Goal: Task Accomplishment & Management: Use online tool/utility

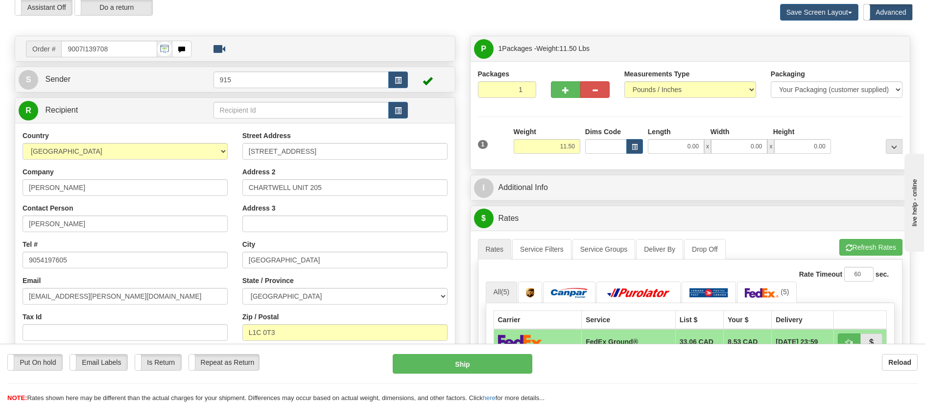
scroll to position [98, 0]
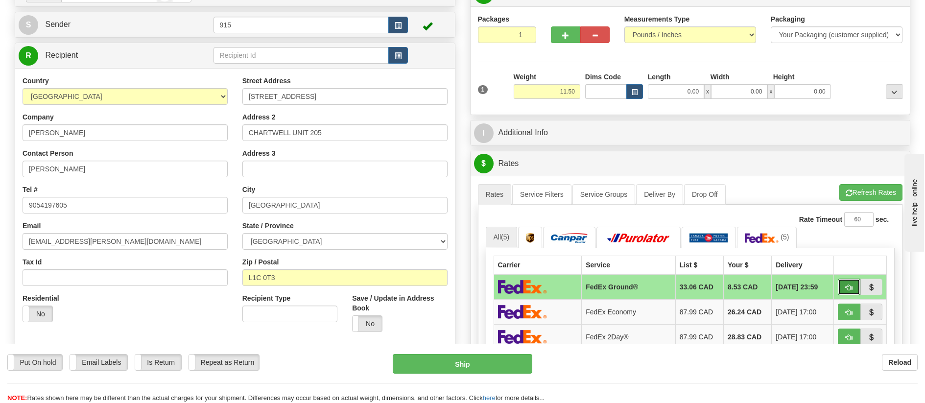
click at [850, 284] on span "button" at bounding box center [848, 287] width 7 height 6
type input "92"
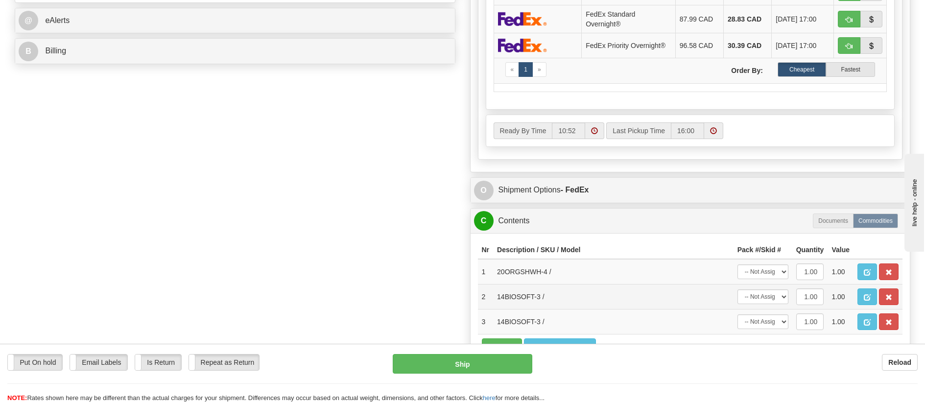
scroll to position [441, 0]
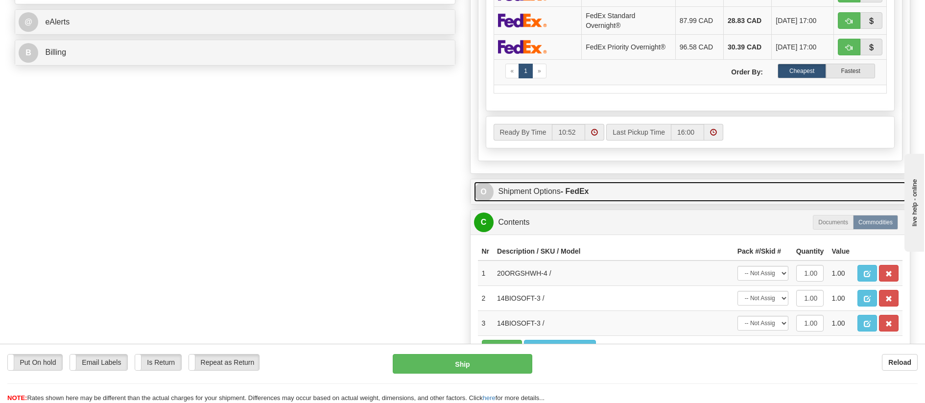
click at [579, 193] on strong "- FedEx" at bounding box center [574, 191] width 28 height 8
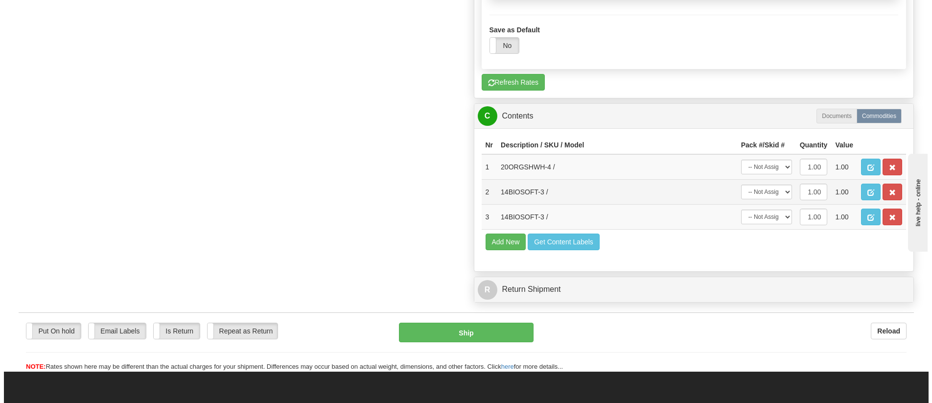
scroll to position [979, 0]
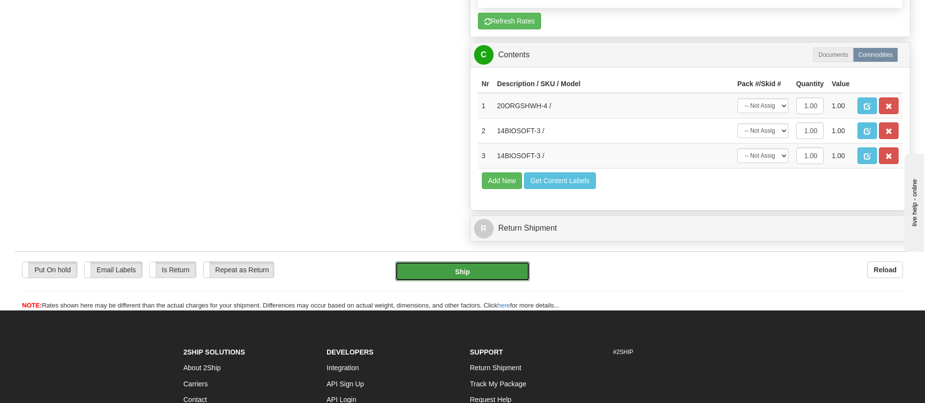
click at [507, 265] on button "Ship" at bounding box center [462, 271] width 135 height 20
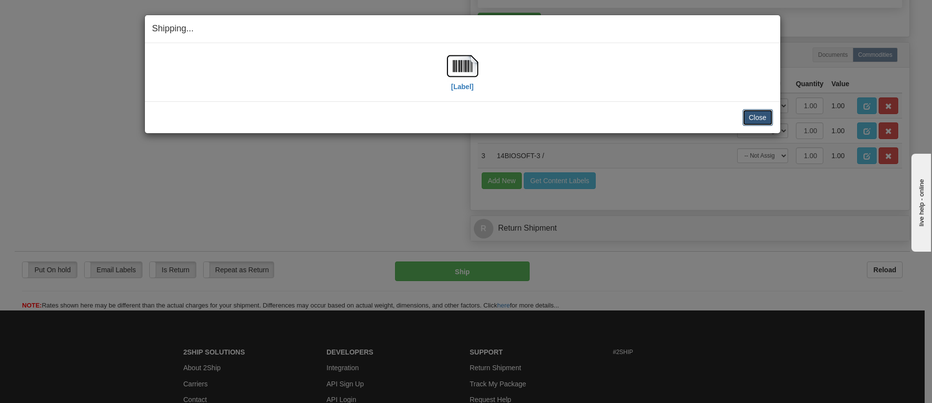
click at [757, 116] on button "Close" at bounding box center [758, 117] width 30 height 17
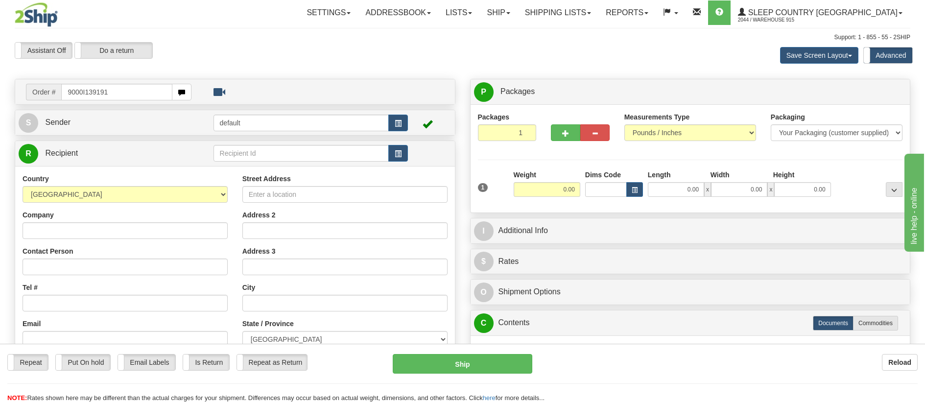
type input "9000I139191"
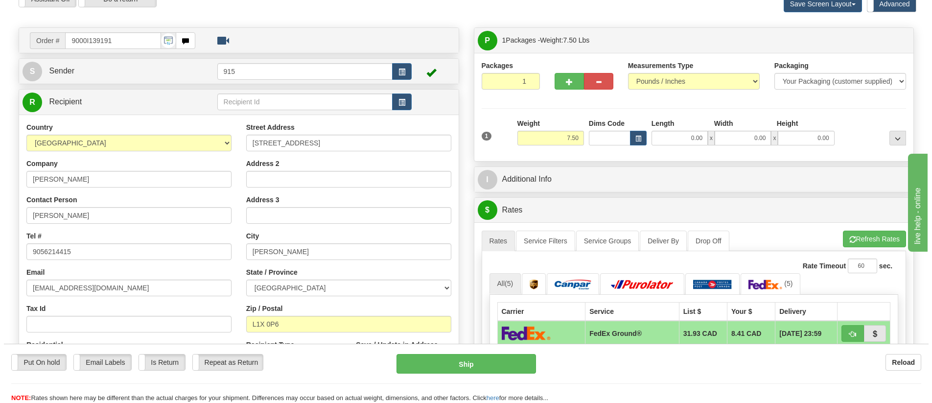
scroll to position [98, 0]
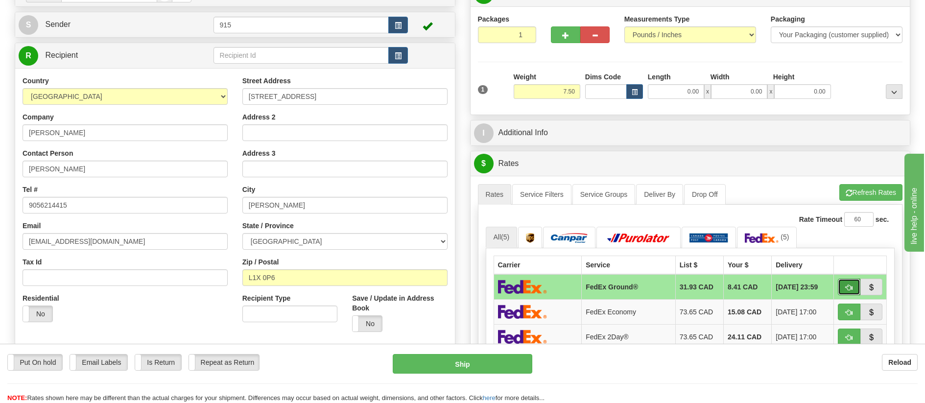
click at [843, 283] on button "button" at bounding box center [849, 287] width 23 height 17
type input "92"
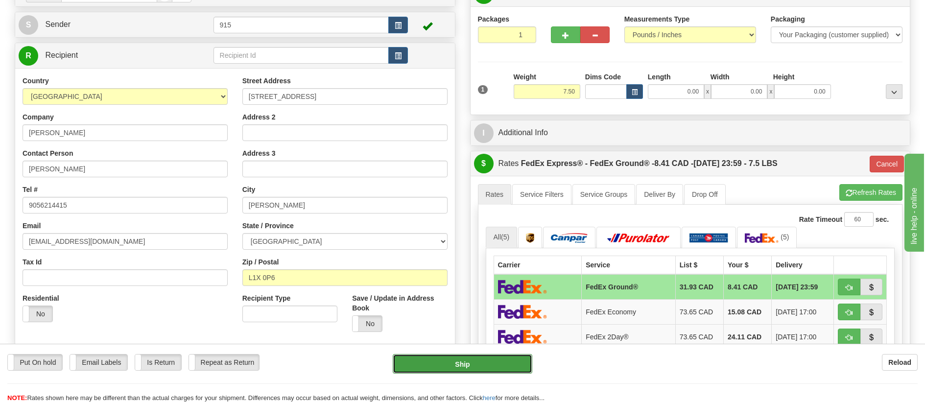
click at [478, 365] on button "Ship" at bounding box center [463, 364] width 140 height 20
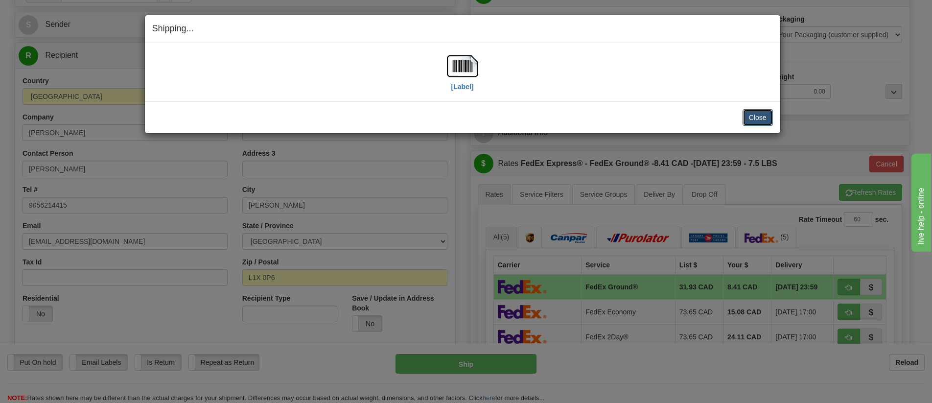
click at [765, 117] on button "Close" at bounding box center [758, 117] width 30 height 17
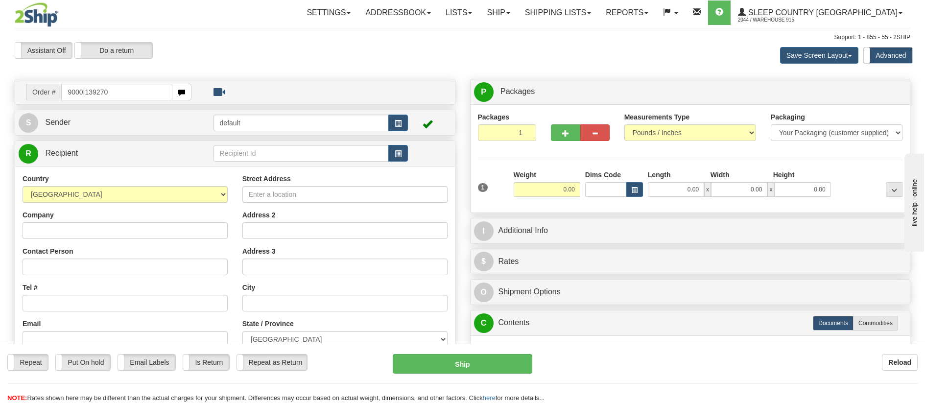
type input "9000I139270"
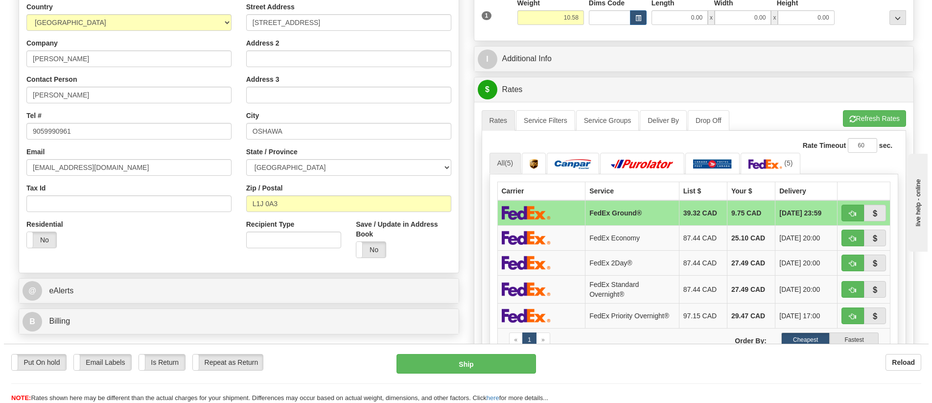
scroll to position [196, 0]
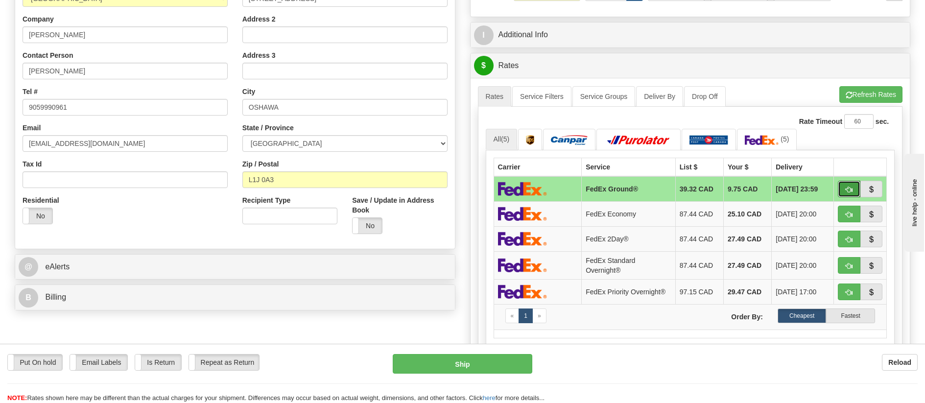
click at [855, 187] on button "button" at bounding box center [849, 189] width 23 height 17
type input "92"
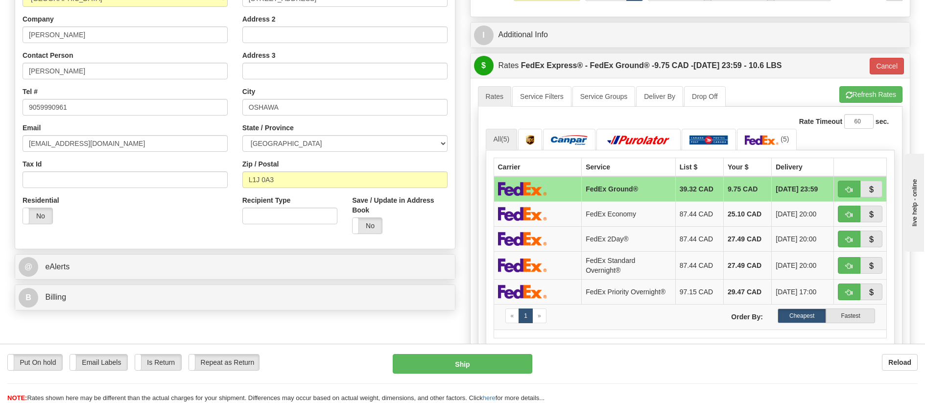
drag, startPoint x: 798, startPoint y: 200, endPoint x: 439, endPoint y: 323, distance: 379.7
click at [439, 323] on div "Order # 9000I139270 S Sender 915" at bounding box center [462, 258] width 910 height 750
click at [847, 187] on span "button" at bounding box center [848, 190] width 7 height 6
click at [509, 360] on button "Ship" at bounding box center [463, 364] width 140 height 20
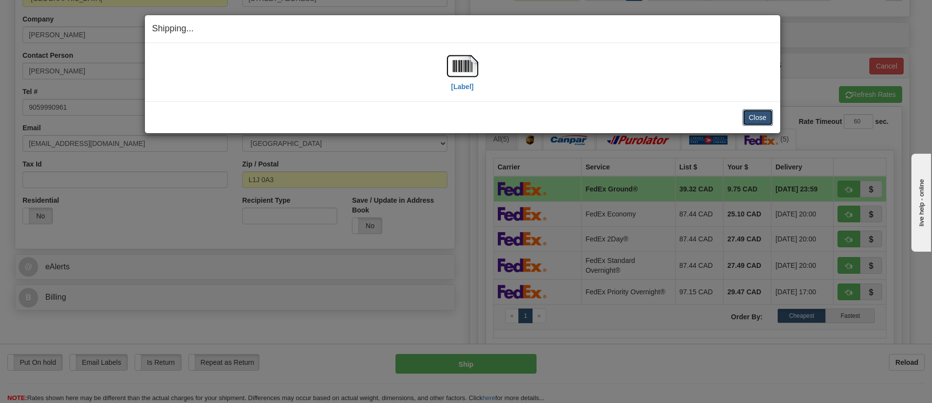
click at [768, 118] on button "Close" at bounding box center [758, 117] width 30 height 17
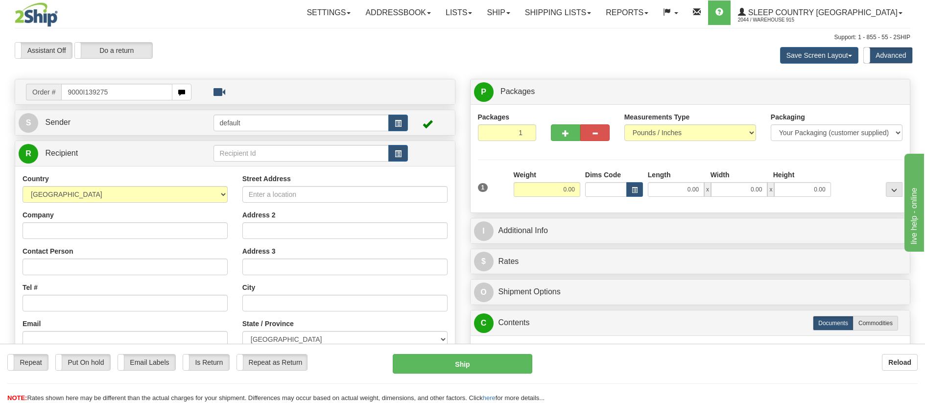
type input "9000I139275"
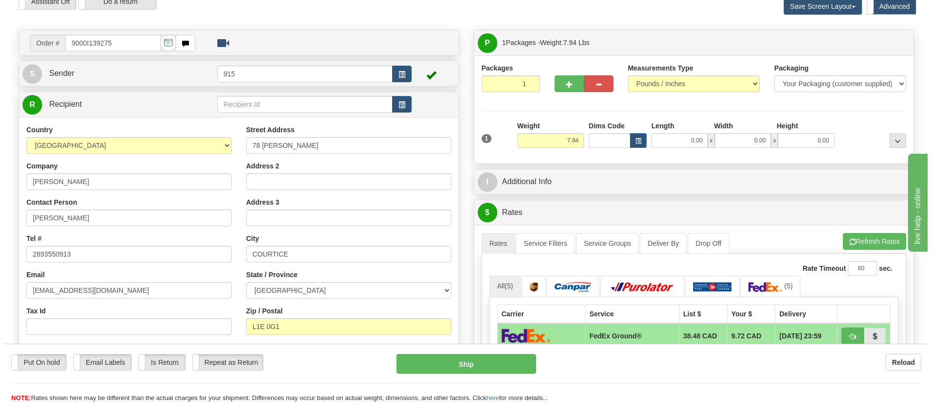
scroll to position [196, 0]
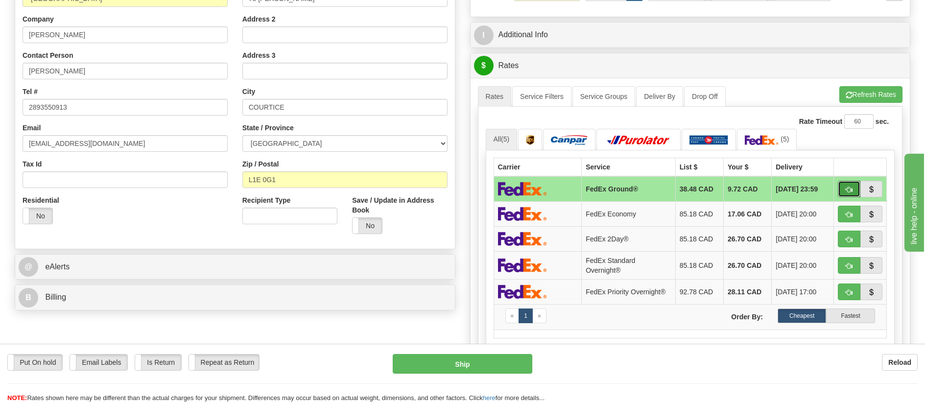
click at [847, 190] on span "button" at bounding box center [848, 190] width 7 height 6
type input "92"
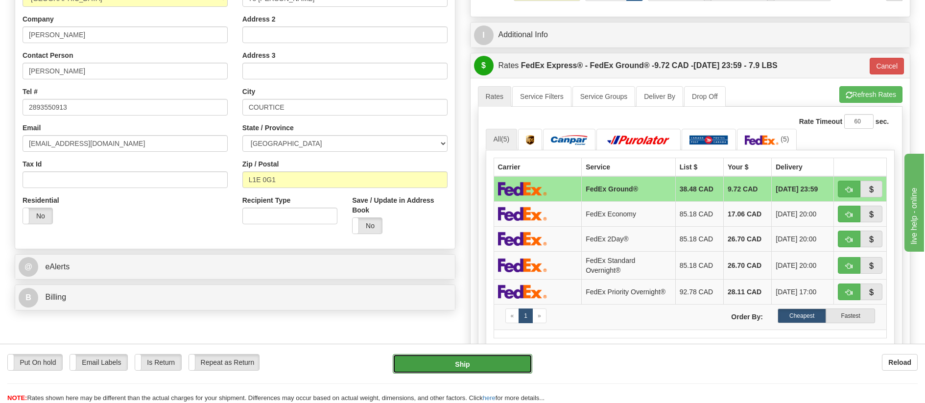
click at [497, 355] on button "Ship" at bounding box center [463, 364] width 140 height 20
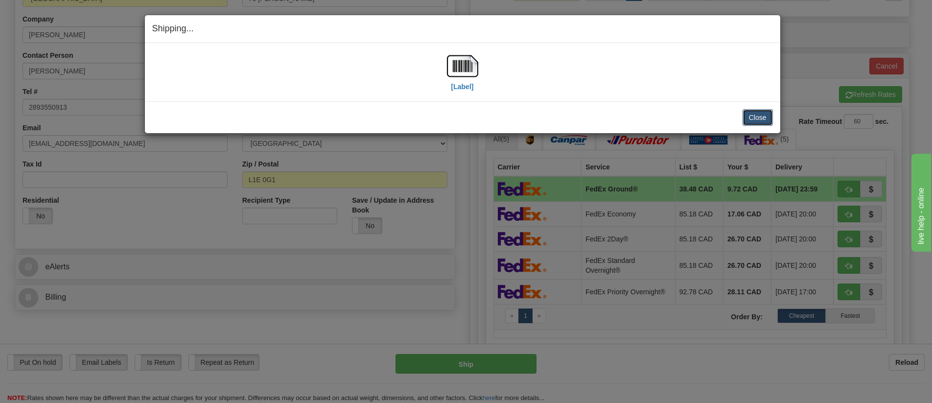
click at [768, 114] on button "Close" at bounding box center [758, 117] width 30 height 17
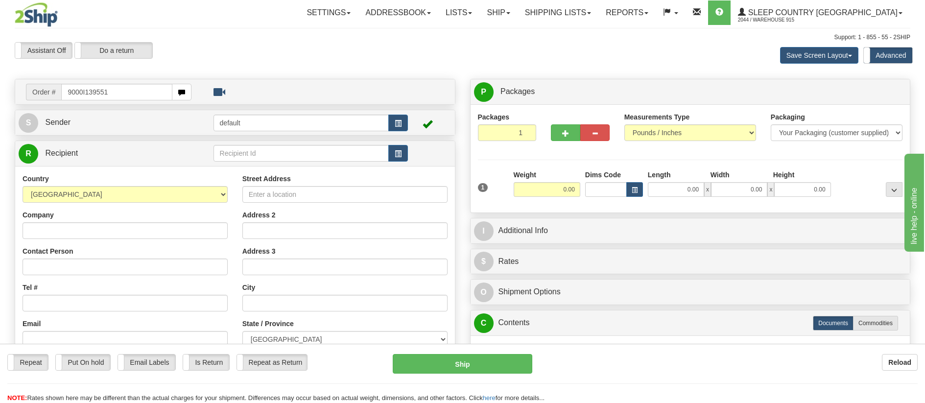
type input "9000I139551"
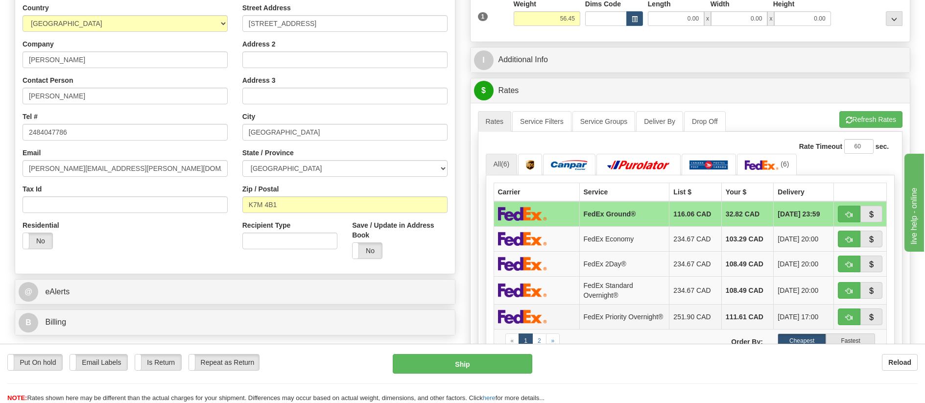
scroll to position [196, 0]
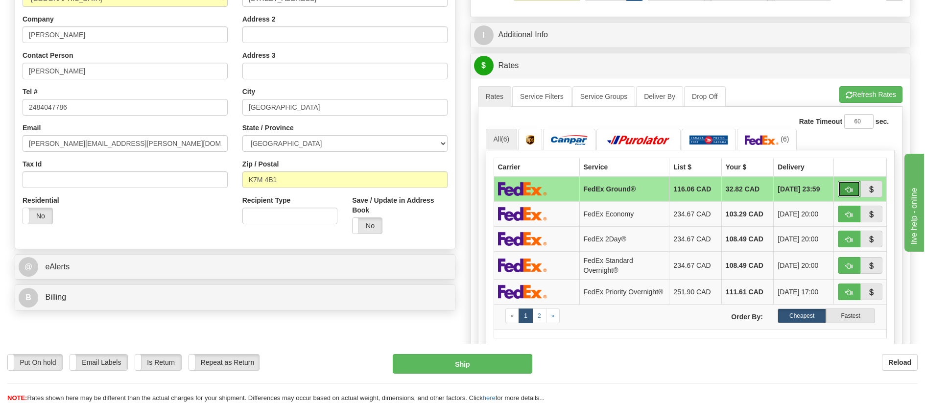
click at [846, 182] on button "button" at bounding box center [849, 189] width 23 height 17
type input "92"
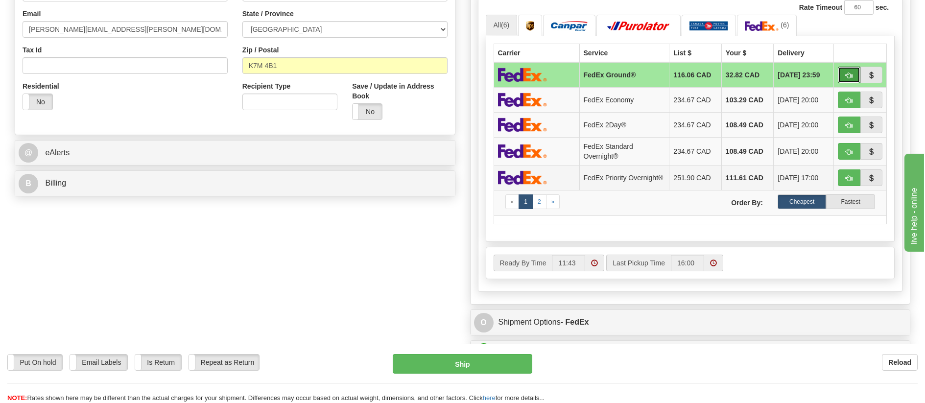
scroll to position [343, 0]
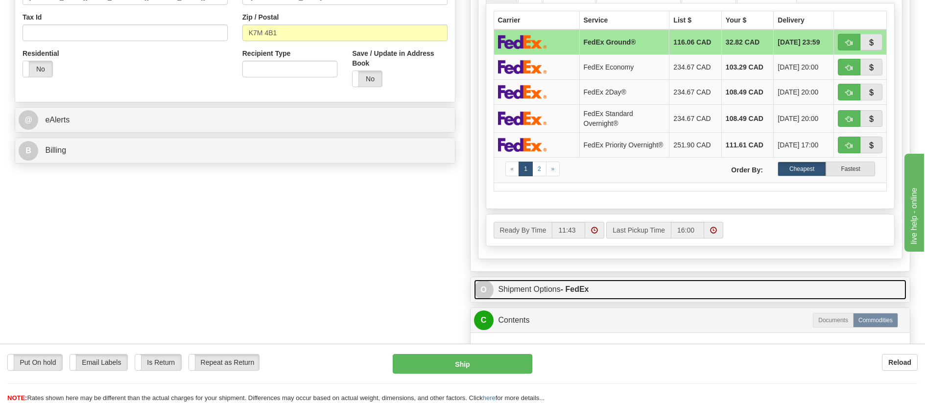
click at [600, 292] on link "O Shipment Options - FedEx" at bounding box center [690, 290] width 433 height 20
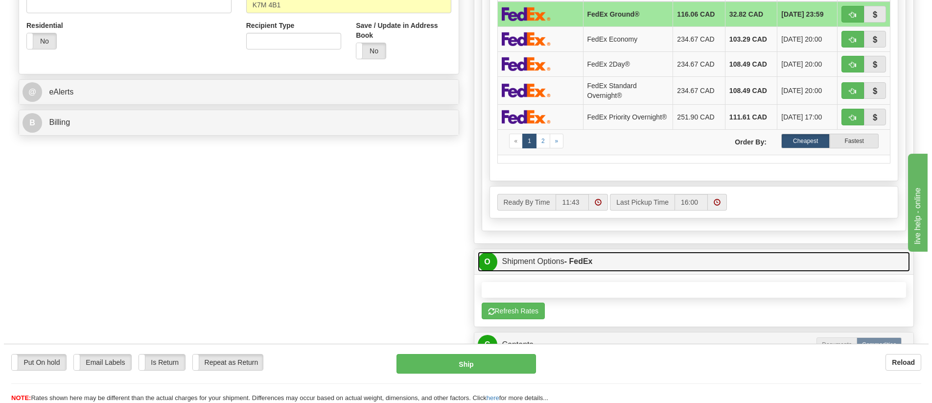
scroll to position [538, 0]
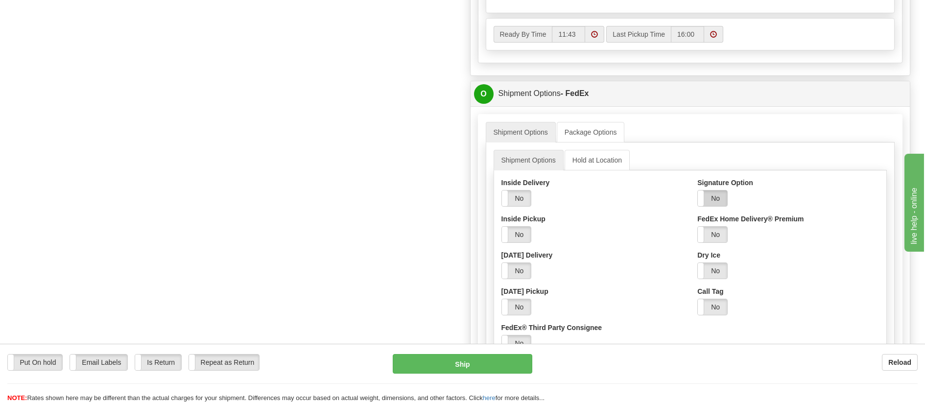
click at [718, 203] on label "No" at bounding box center [712, 198] width 29 height 16
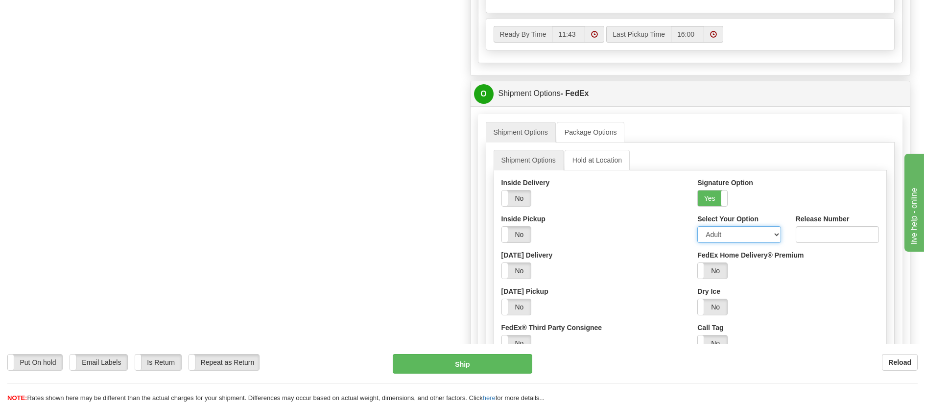
click at [718, 234] on select "Adult Direct Indirect No Signature Required Service Default" at bounding box center [738, 234] width 83 height 17
select select "2"
click at [697, 229] on select "Adult Direct Indirect No Signature Required Service Default" at bounding box center [738, 234] width 83 height 17
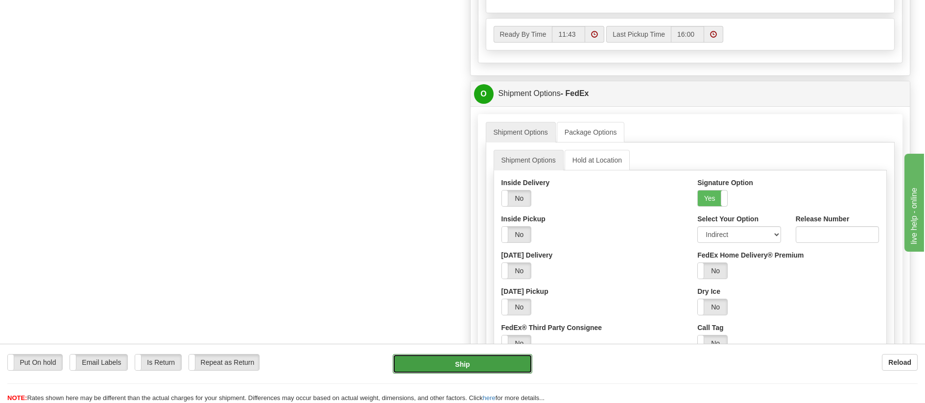
click at [490, 360] on button "Ship" at bounding box center [463, 364] width 140 height 20
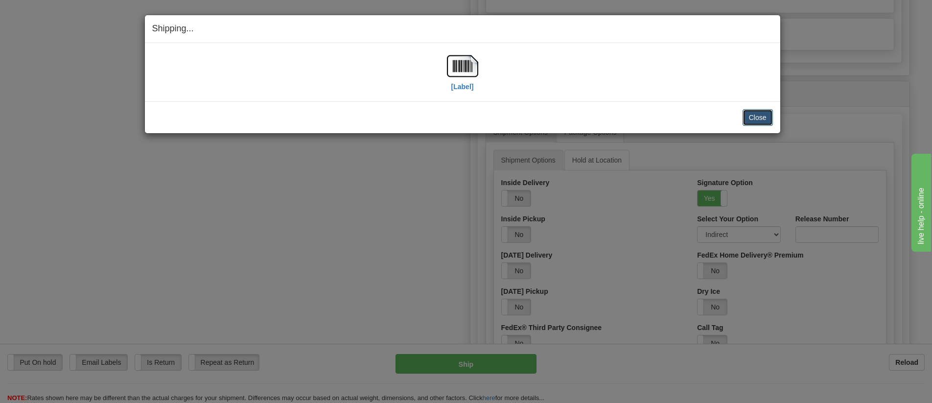
click at [762, 121] on button "Close" at bounding box center [758, 117] width 30 height 17
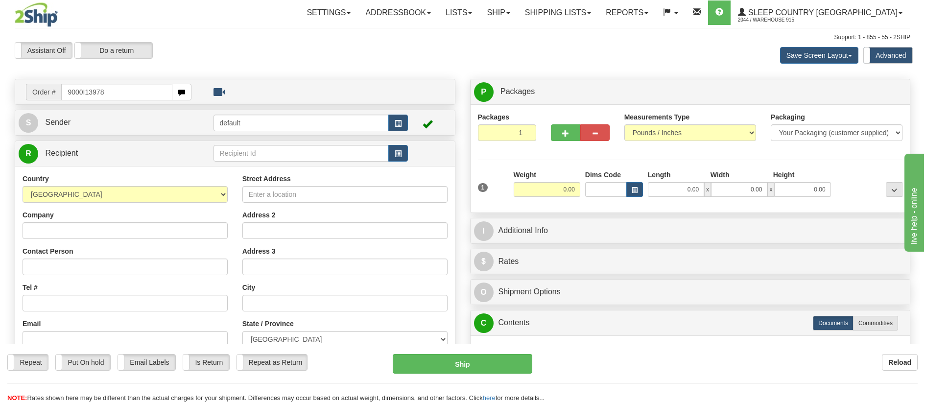
type input "9000I139782"
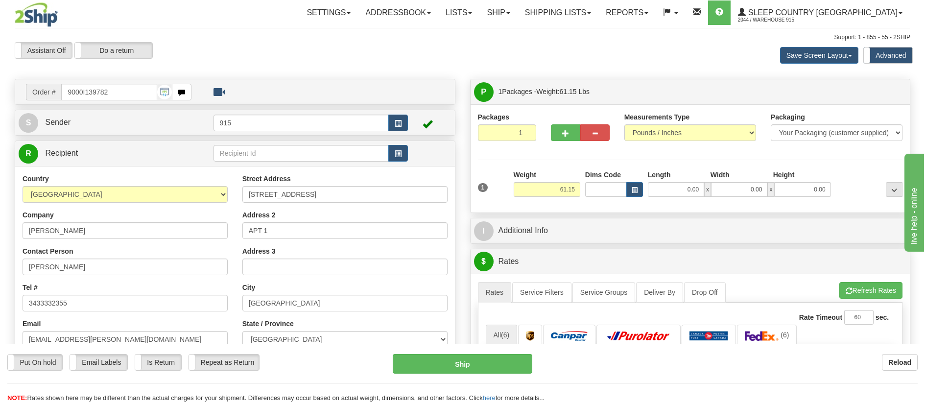
scroll to position [98, 0]
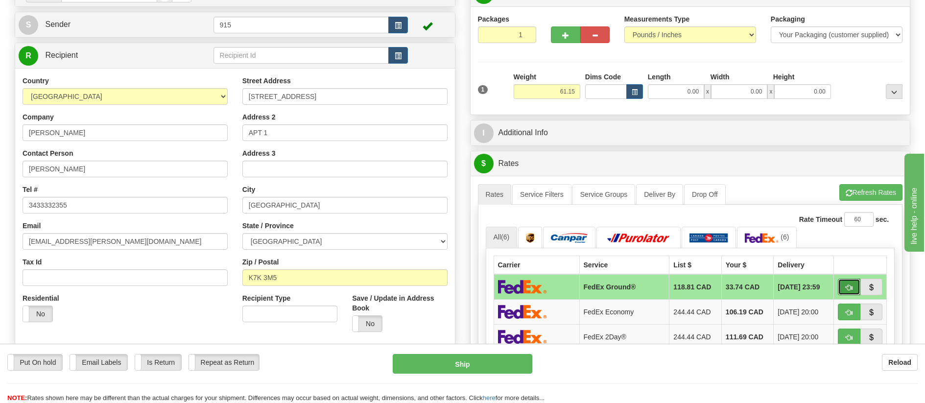
click at [846, 288] on span "button" at bounding box center [848, 287] width 7 height 6
type input "92"
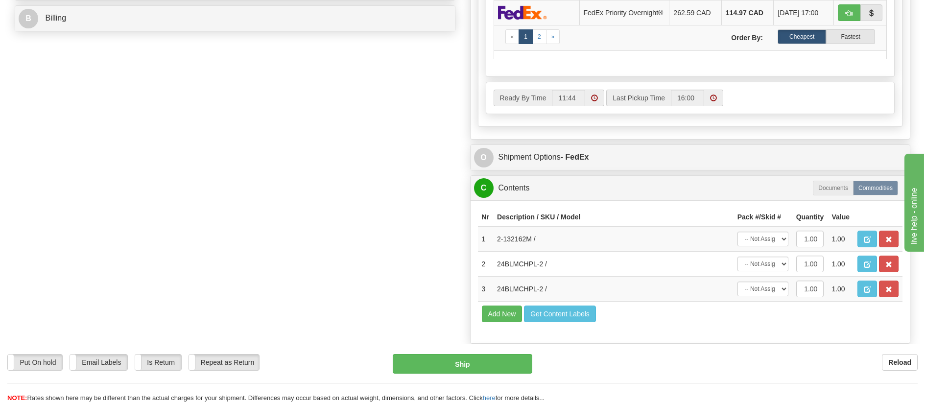
scroll to position [490, 0]
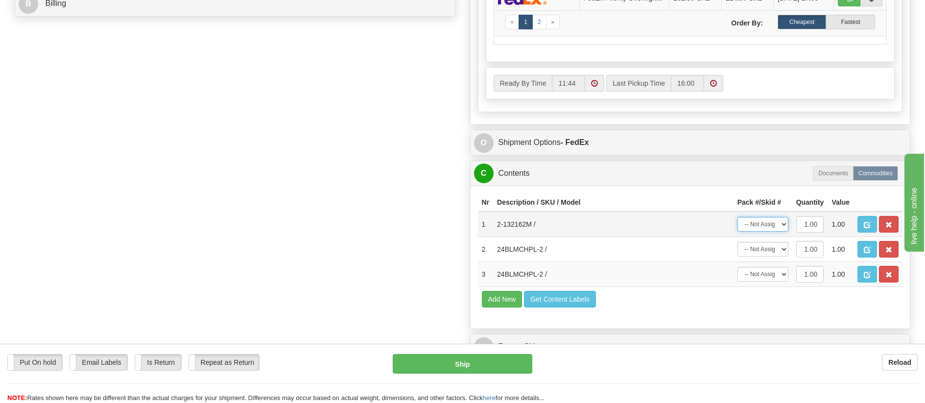
click at [783, 226] on select "-- Not Assigned -- Package 1" at bounding box center [762, 224] width 51 height 15
select select "0"
click at [737, 220] on select "-- Not Assigned -- Package 1" at bounding box center [762, 224] width 51 height 15
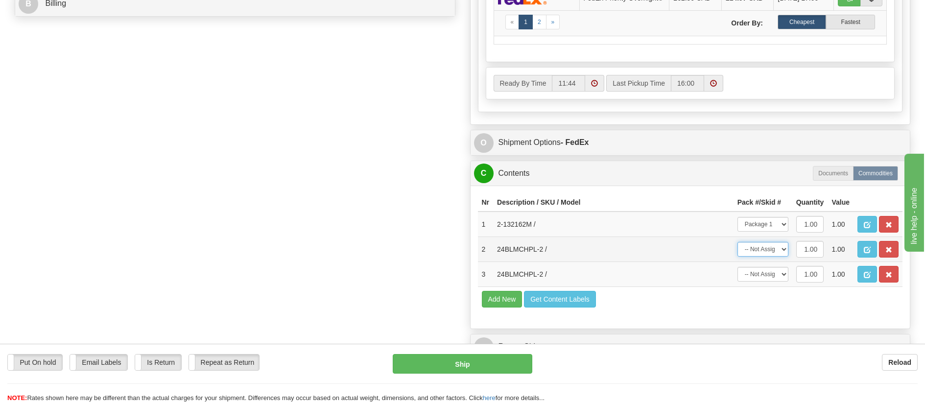
click at [778, 248] on select "-- Not Assigned -- Package 1" at bounding box center [762, 249] width 51 height 15
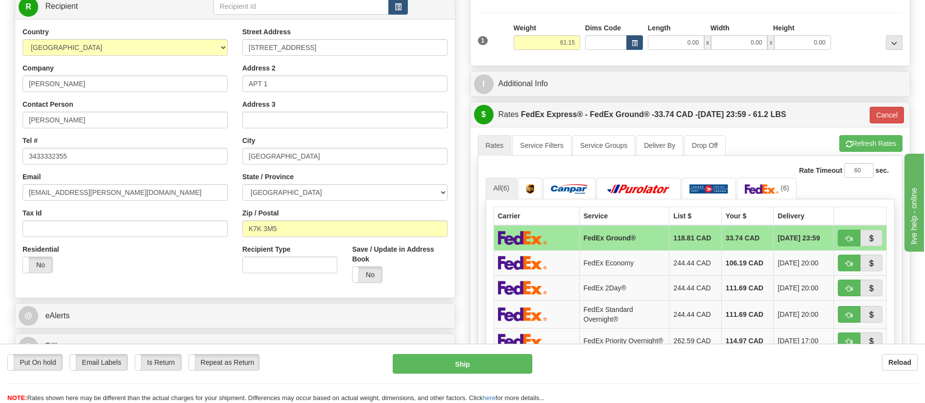
scroll to position [0, 0]
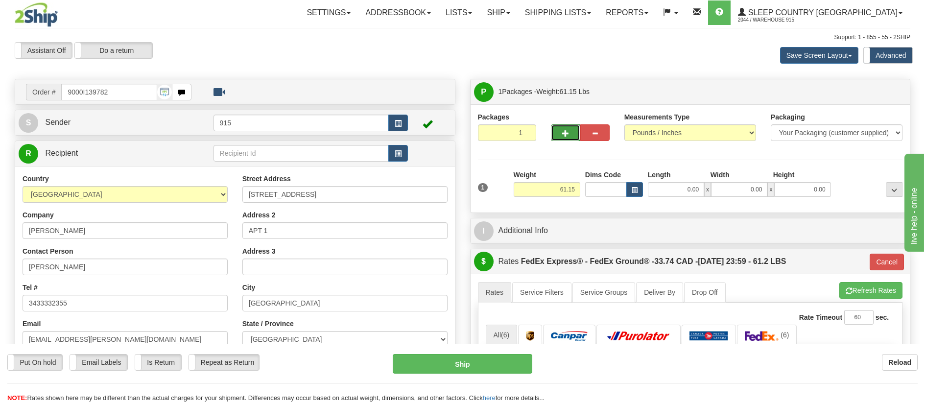
click at [569, 130] on button "button" at bounding box center [565, 132] width 29 height 17
type input "2"
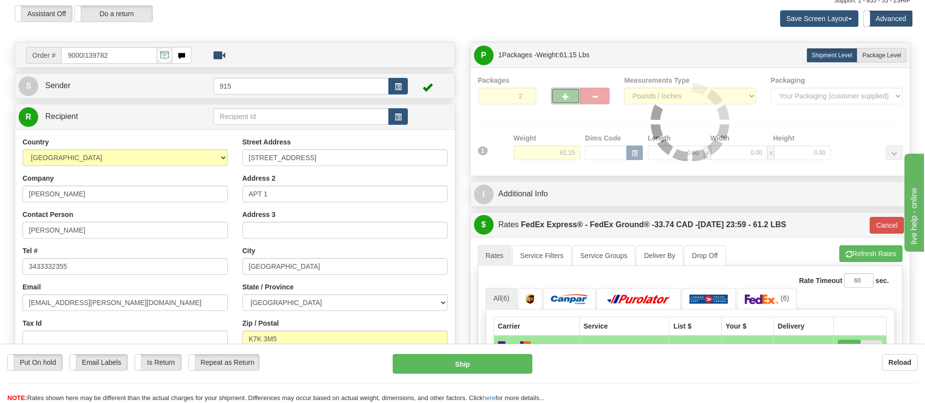
type input "92"
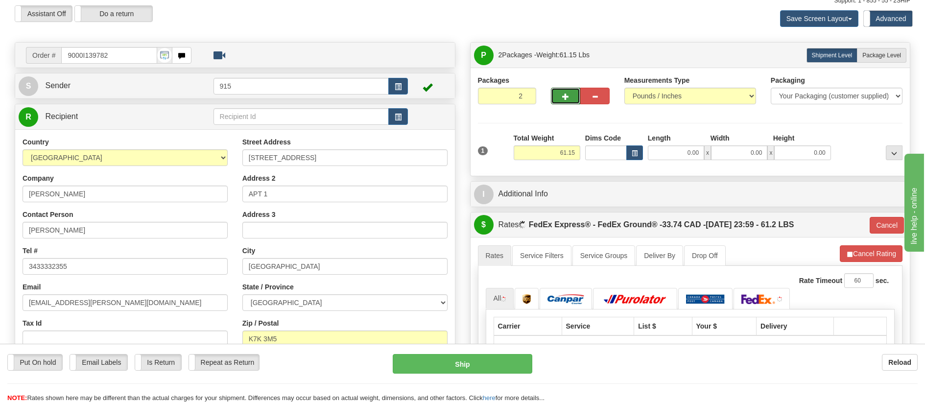
scroll to position [98, 0]
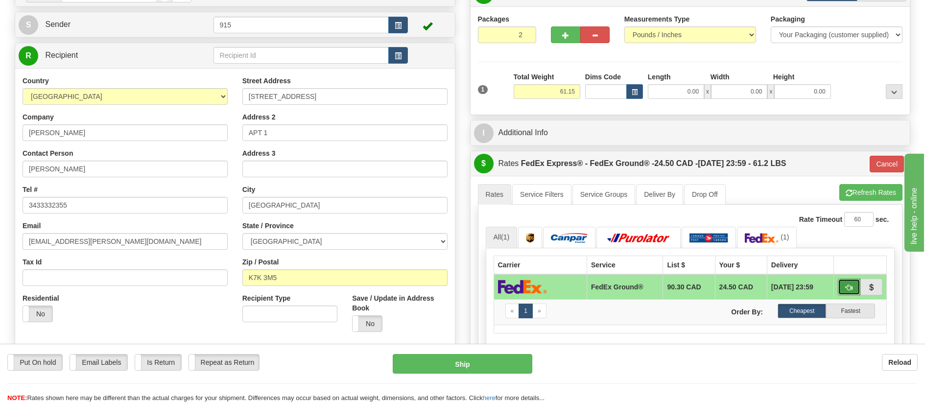
click at [846, 286] on span "button" at bounding box center [848, 287] width 7 height 6
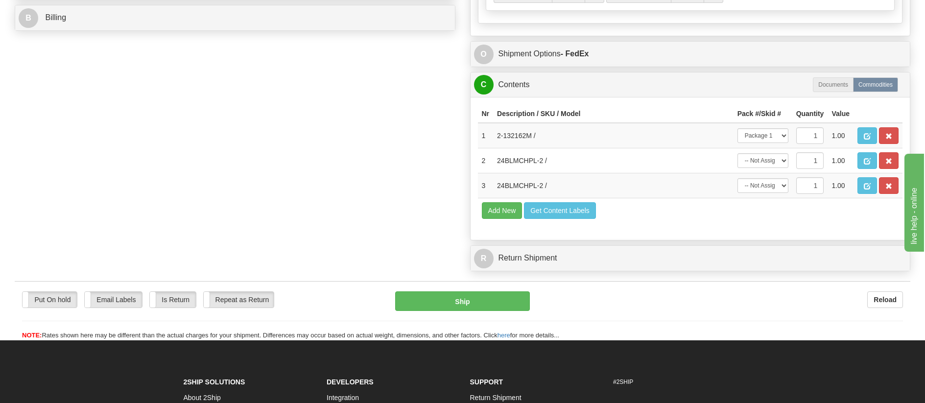
scroll to position [490, 0]
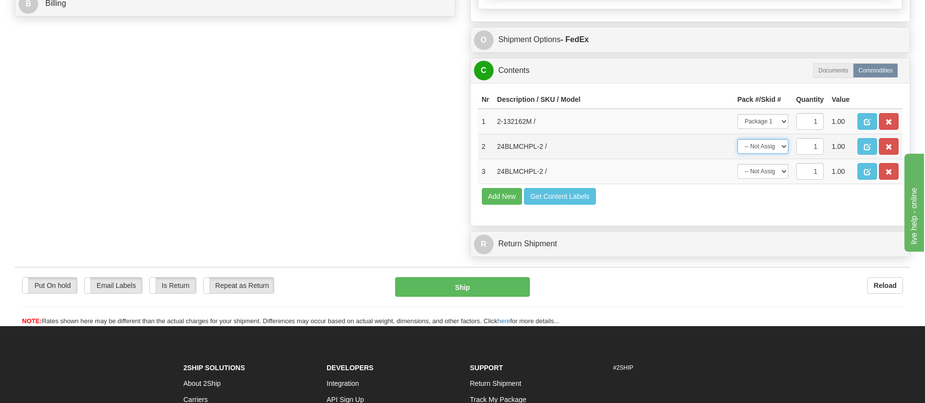
click at [773, 146] on select "-- Not Assigned -- Package 1 Package 2" at bounding box center [762, 146] width 51 height 15
select select "1"
click at [737, 139] on select "-- Not Assigned -- Package 1 Package 2" at bounding box center [762, 146] width 51 height 15
click at [775, 175] on select "-- Not Assigned -- Package 1 Package 2" at bounding box center [762, 171] width 51 height 15
select select "1"
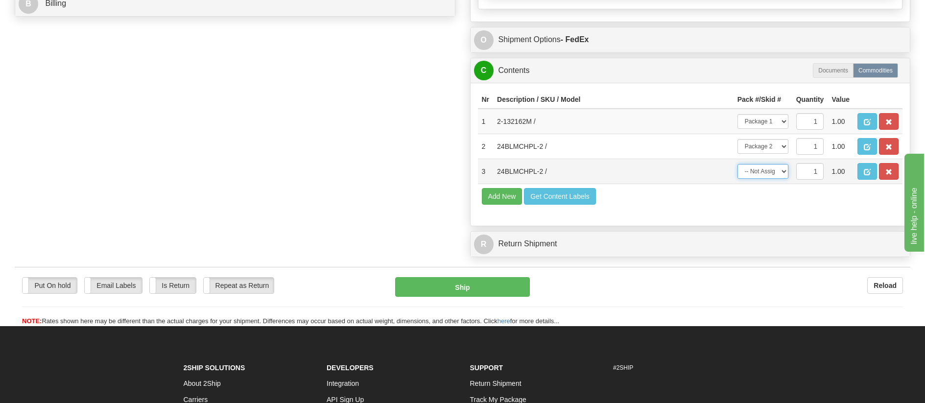
click at [737, 164] on select "-- Not Assigned -- Package 1 Package 2" at bounding box center [762, 171] width 51 height 15
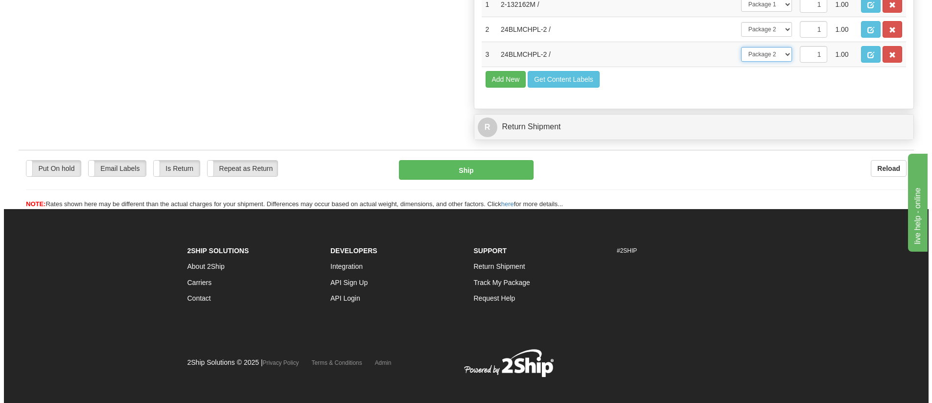
scroll to position [616, 0]
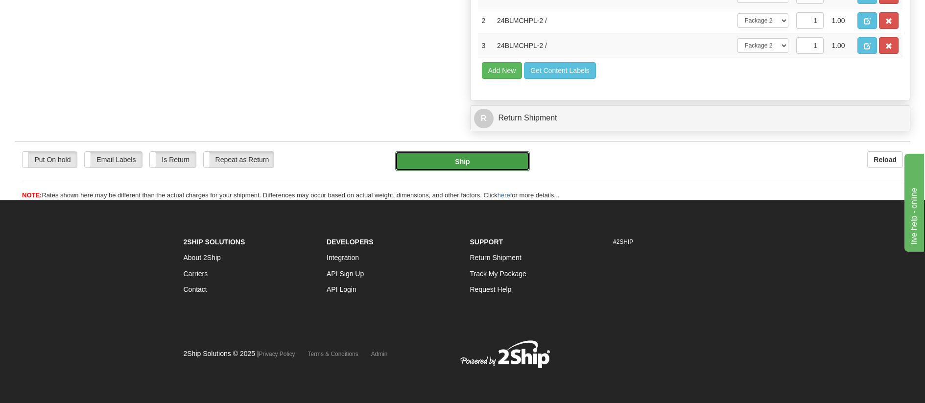
click at [504, 159] on button "Ship" at bounding box center [462, 161] width 135 height 20
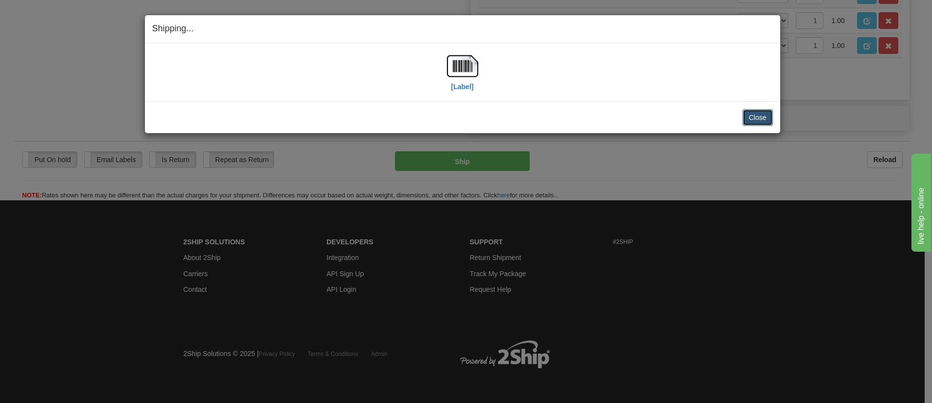
click at [754, 113] on button "Close" at bounding box center [758, 117] width 30 height 17
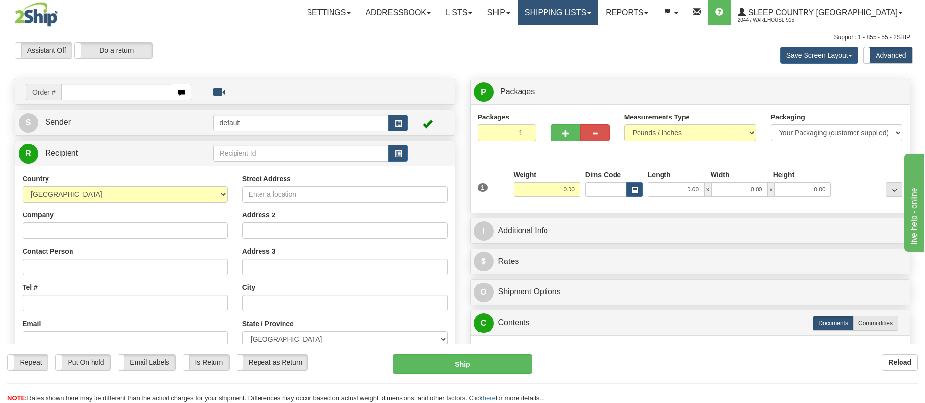
click at [598, 11] on link "Shipping lists" at bounding box center [557, 12] width 81 height 24
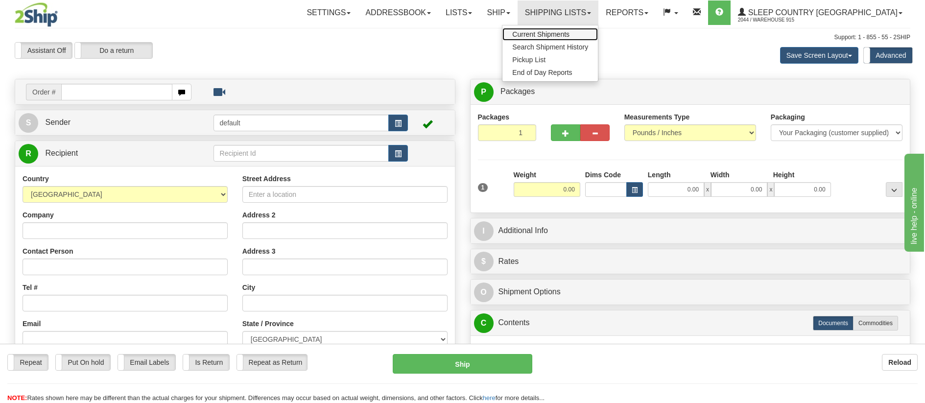
click at [569, 36] on span "Current Shipments" at bounding box center [540, 34] width 57 height 8
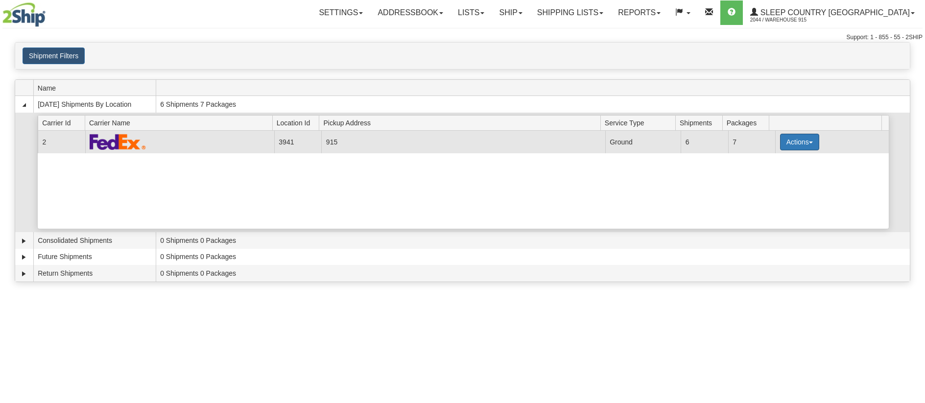
click at [808, 135] on button "Actions" at bounding box center [799, 142] width 39 height 17
click at [772, 210] on link "Print" at bounding box center [779, 211] width 78 height 13
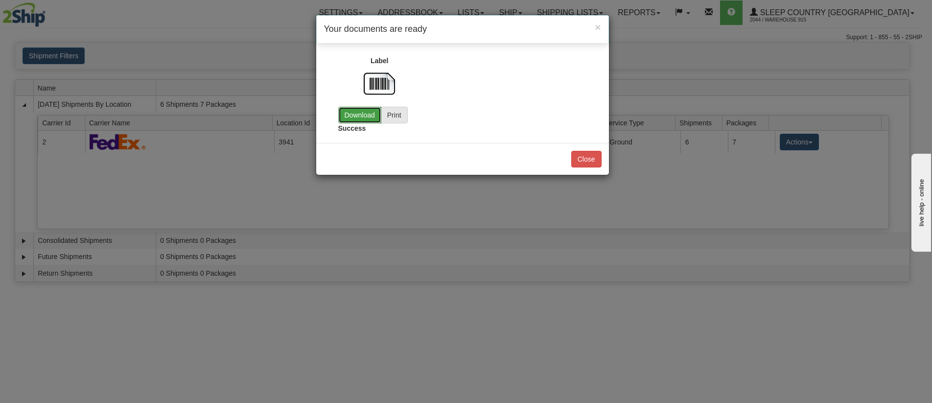
click at [368, 115] on link "Download" at bounding box center [359, 115] width 43 height 17
click at [579, 159] on button "Close" at bounding box center [586, 159] width 30 height 17
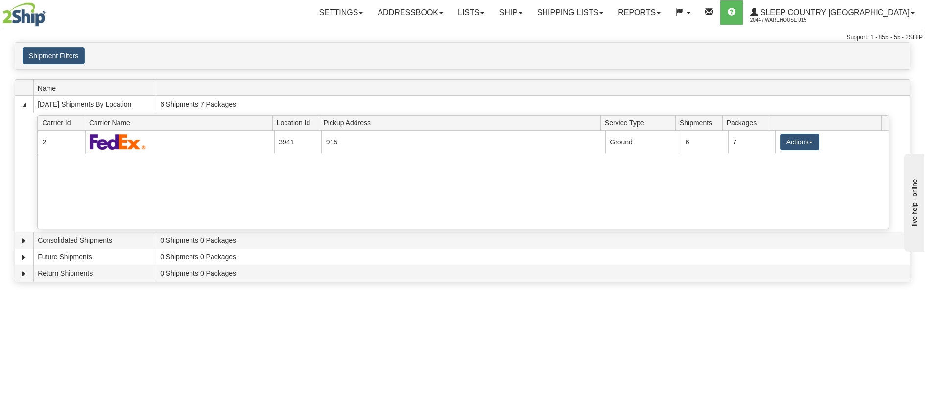
click at [681, 46] on div "Shipment Filters Website Agent Client User" at bounding box center [462, 56] width 894 height 26
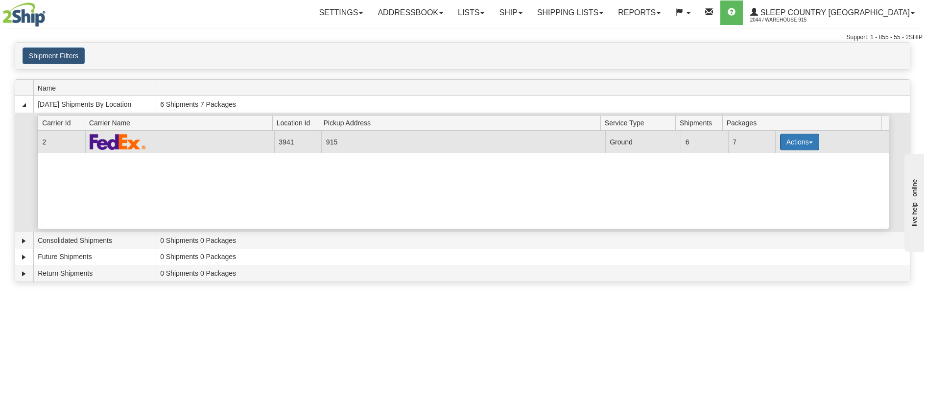
click at [803, 141] on button "Actions" at bounding box center [799, 142] width 39 height 17
click at [775, 160] on span "Details" at bounding box center [763, 160] width 26 height 7
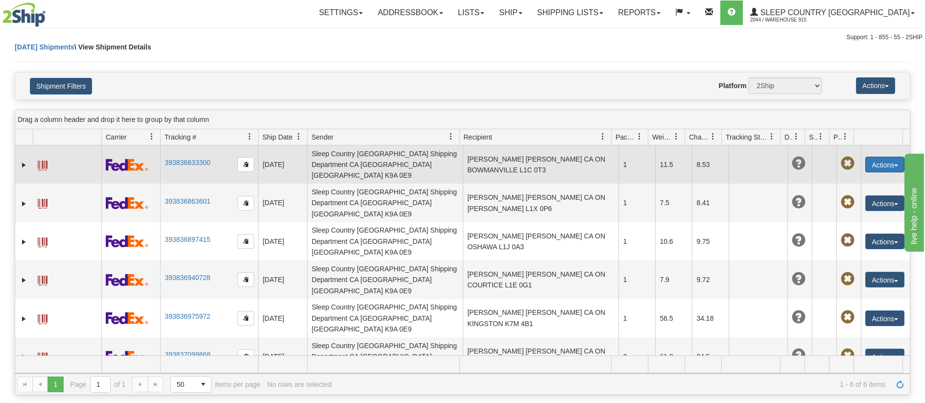
click at [893, 161] on button "Actions" at bounding box center [884, 165] width 39 height 16
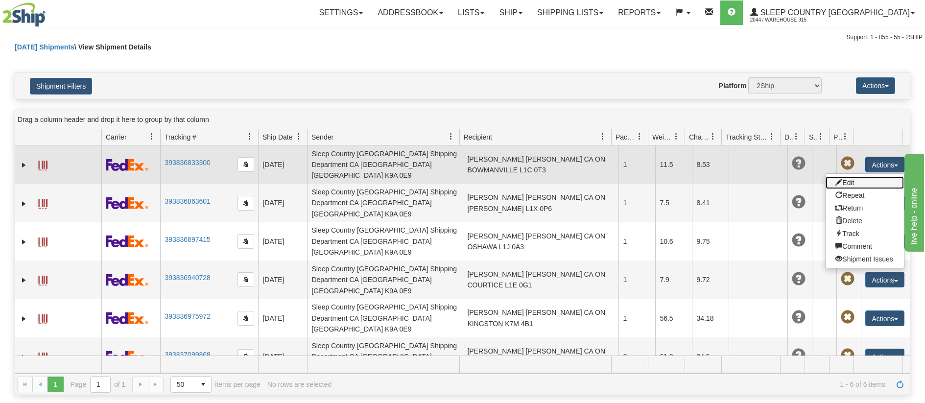
click at [867, 180] on link "Edit" at bounding box center [864, 182] width 78 height 13
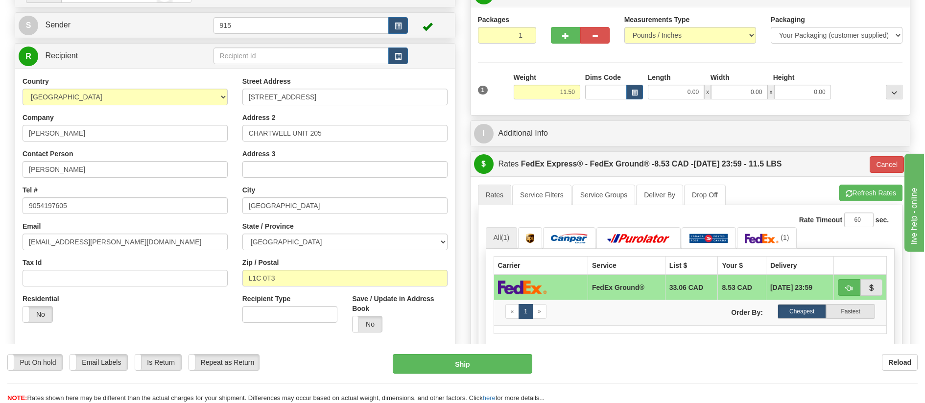
scroll to position [98, 0]
click at [856, 289] on button "button" at bounding box center [849, 287] width 23 height 17
click at [573, 32] on button "button" at bounding box center [565, 34] width 29 height 17
type input "2"
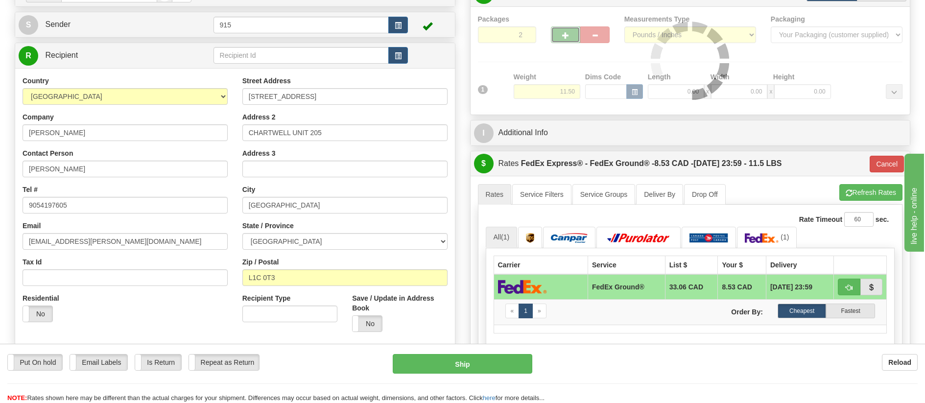
type input "92"
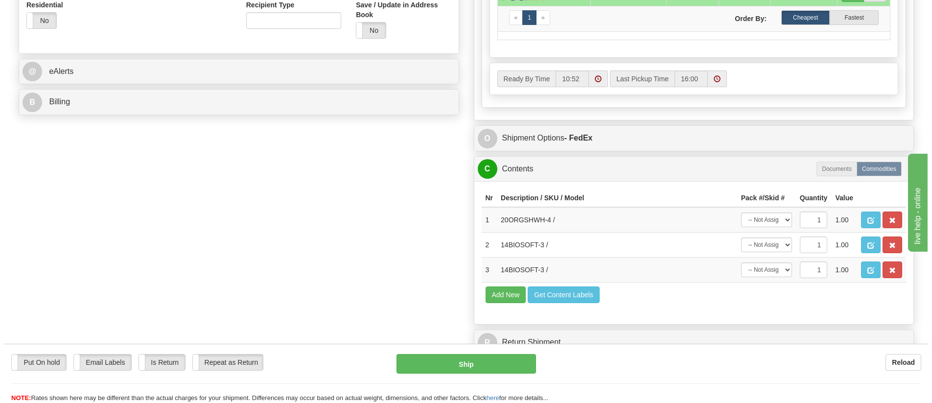
scroll to position [392, 0]
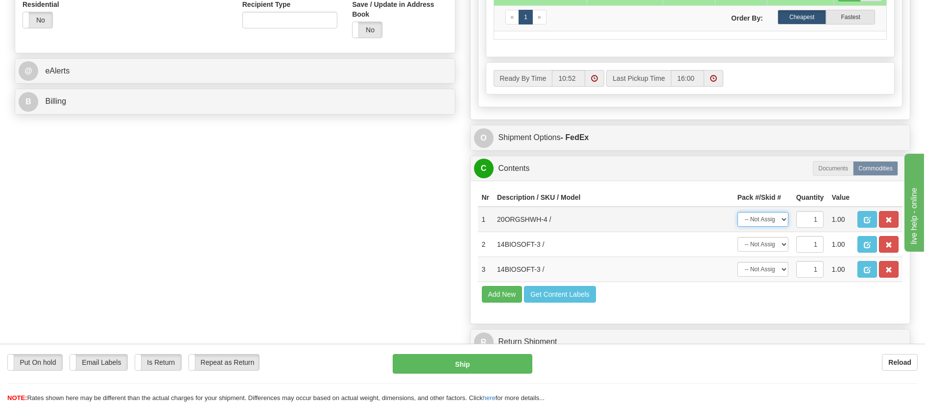
click at [781, 222] on select "-- Not Assigned -- Package 1 Package 2" at bounding box center [762, 219] width 51 height 15
select select "0"
click at [737, 212] on select "-- Not Assigned -- Package 1 Package 2" at bounding box center [762, 219] width 51 height 15
click at [776, 246] on select "-- Not Assigned -- Package 1 Package 2" at bounding box center [762, 244] width 51 height 15
select select "1"
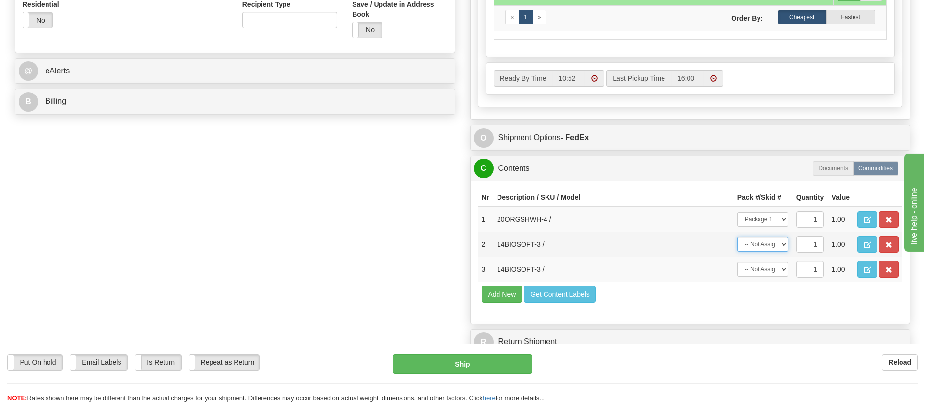
click at [737, 237] on select "-- Not Assigned -- Package 1 Package 2" at bounding box center [762, 244] width 51 height 15
click at [770, 268] on select "-- Not Assigned -- Package 1 Package 2" at bounding box center [762, 269] width 51 height 15
select select "1"
click at [737, 262] on select "-- Not Assigned -- Package 1 Package 2" at bounding box center [762, 269] width 51 height 15
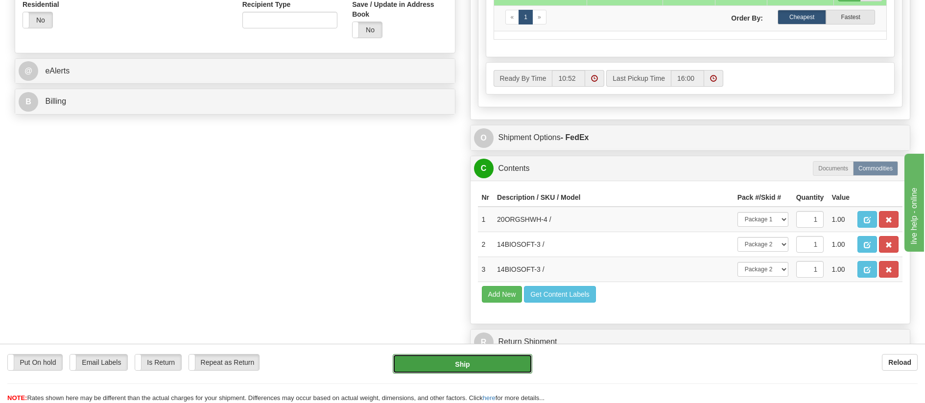
click at [480, 366] on button "Ship" at bounding box center [463, 364] width 140 height 20
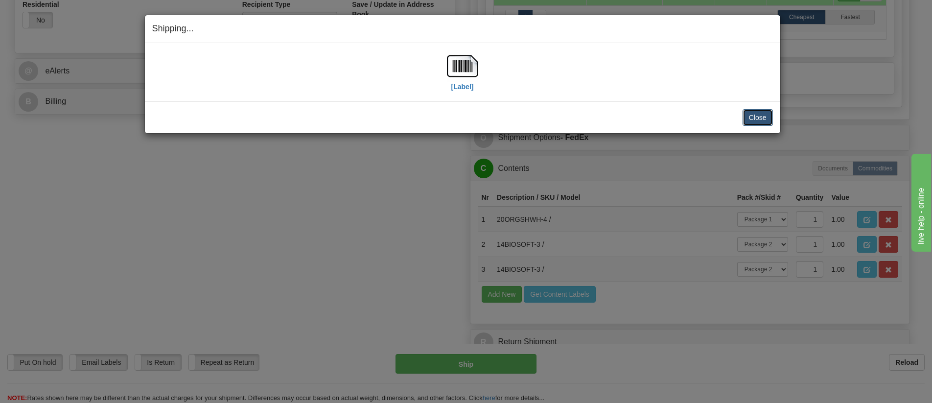
click at [751, 113] on button "Close" at bounding box center [758, 117] width 30 height 17
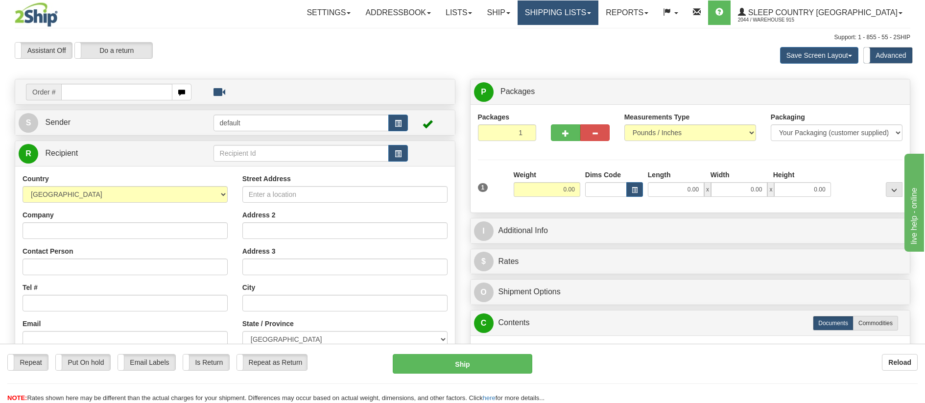
click at [576, 6] on link "Shipping lists" at bounding box center [557, 12] width 81 height 24
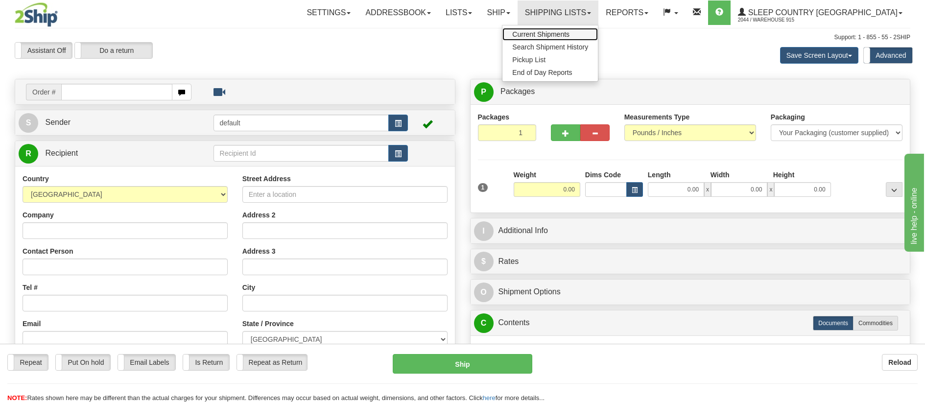
click at [569, 35] on span "Current Shipments" at bounding box center [540, 34] width 57 height 8
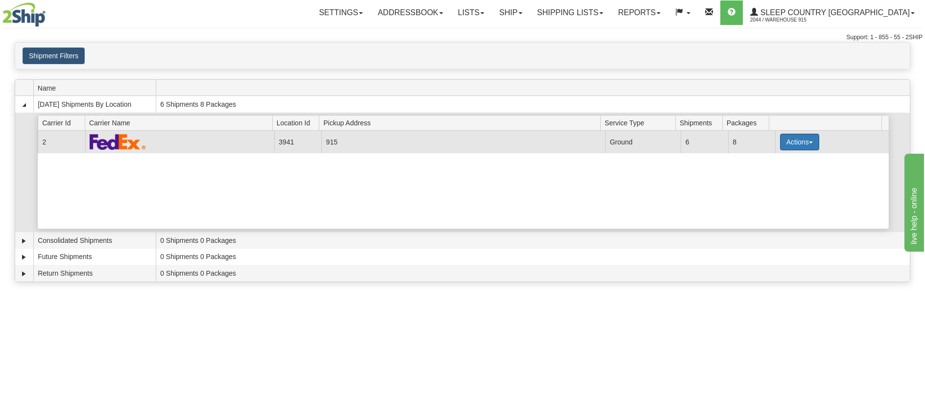
click at [807, 140] on button "Actions" at bounding box center [799, 142] width 39 height 17
click at [776, 159] on span "Details" at bounding box center [763, 160] width 26 height 7
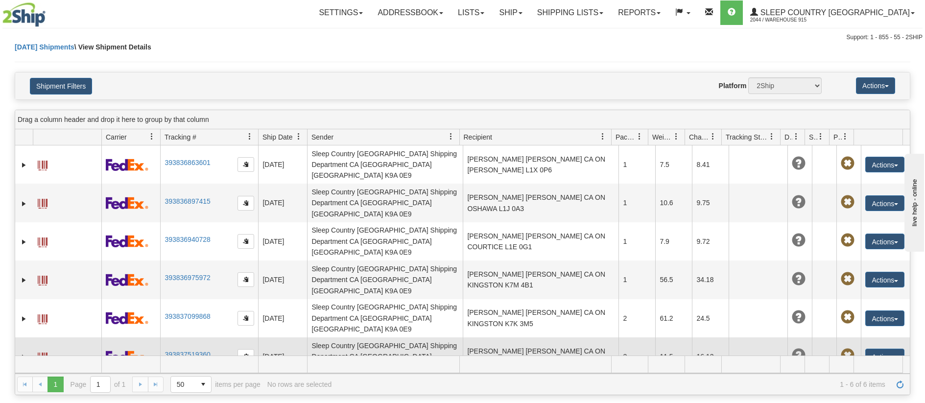
click at [43, 352] on span at bounding box center [43, 357] width 10 height 10
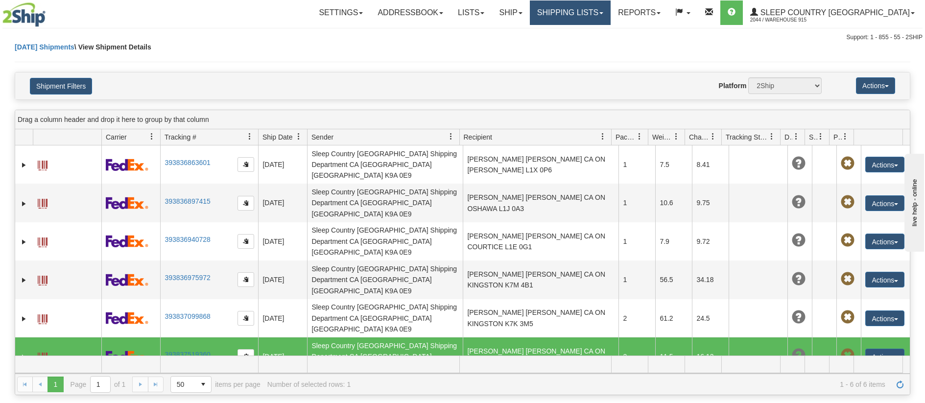
click at [605, 7] on link "Shipping lists" at bounding box center [570, 12] width 81 height 24
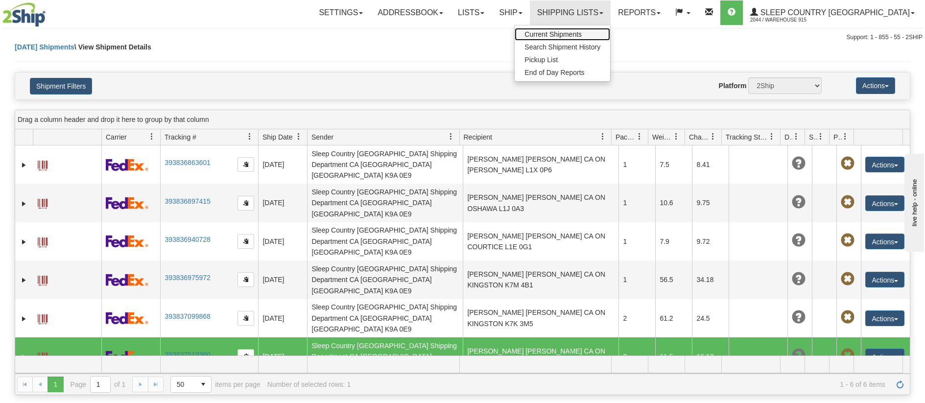
click at [582, 31] on span "Current Shipments" at bounding box center [552, 34] width 57 height 8
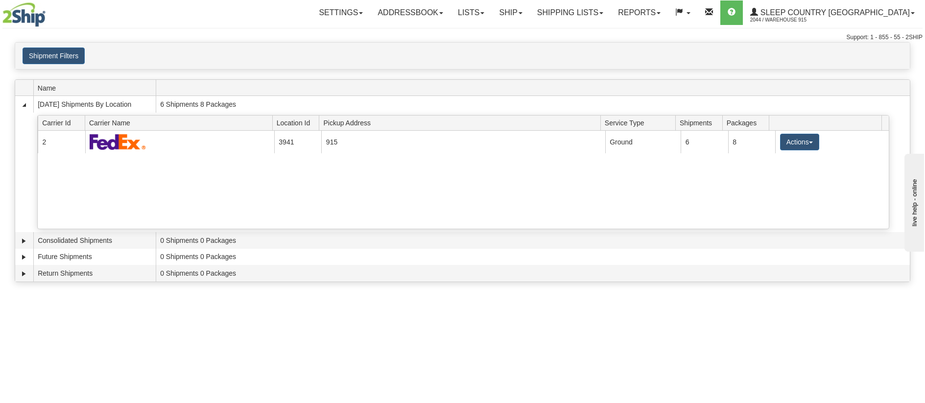
click at [798, 370] on div "Toggle navigation Settings Shipping Preferences Fields Preferences New Recipien…" at bounding box center [462, 201] width 925 height 403
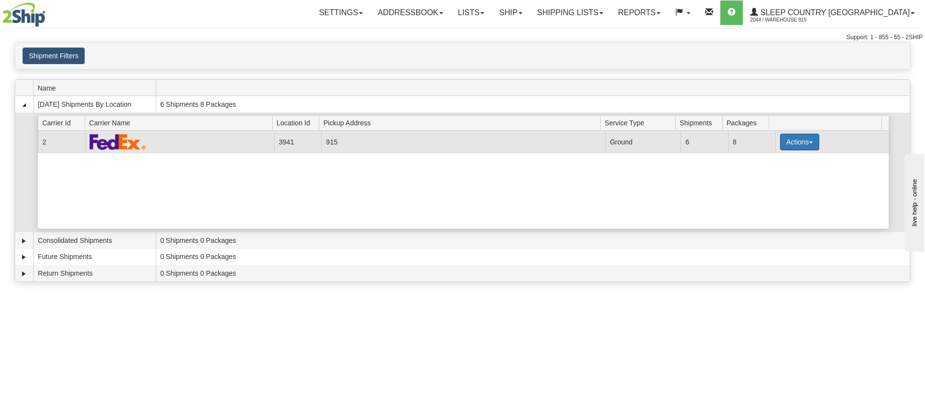
click at [808, 144] on button "Actions" at bounding box center [799, 142] width 39 height 17
click at [771, 171] on span "Close" at bounding box center [761, 172] width 23 height 7
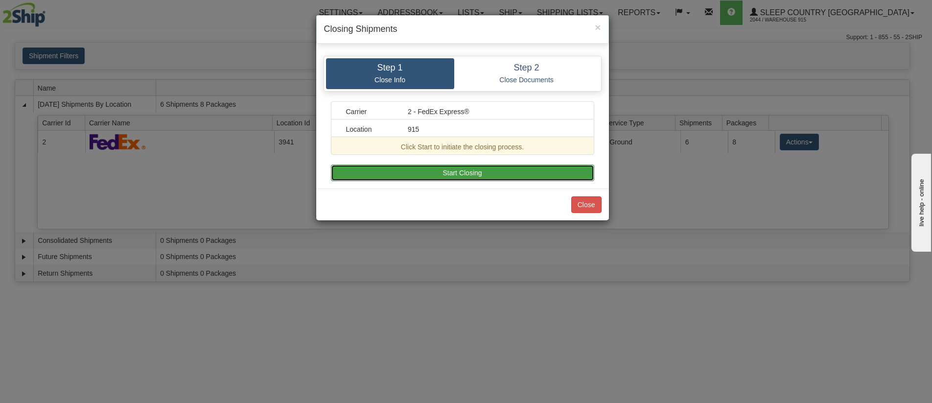
click at [486, 176] on button "Start Closing" at bounding box center [462, 172] width 263 height 17
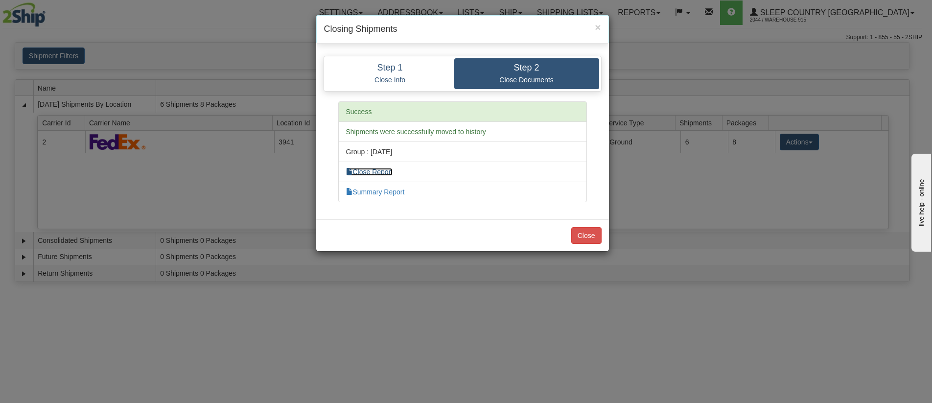
click at [376, 173] on link "Close Report" at bounding box center [369, 172] width 47 height 8
click at [577, 240] on button "Close" at bounding box center [586, 235] width 30 height 17
